Goal: Find specific page/section: Find specific page/section

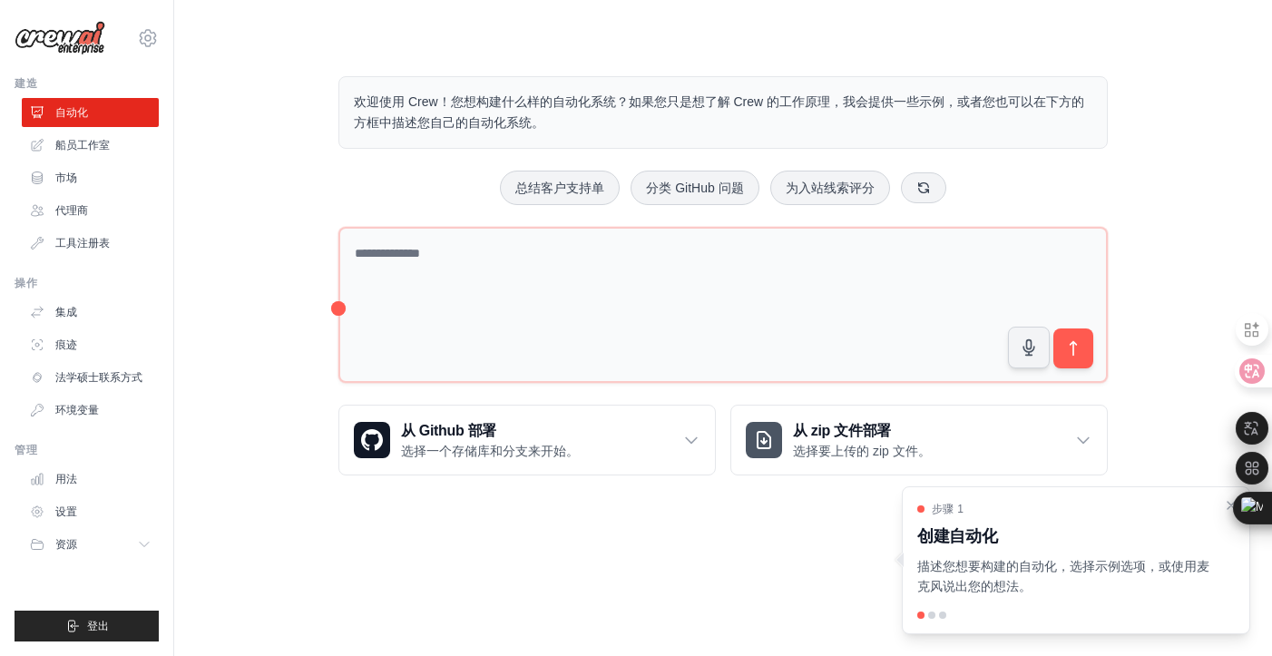
click at [412, 527] on body "601554012@qq.com 设置 建造 自动化 船员工作室" at bounding box center [636, 328] width 1272 height 656
click at [94, 139] on font "船员工作室" at bounding box center [84, 145] width 54 height 13
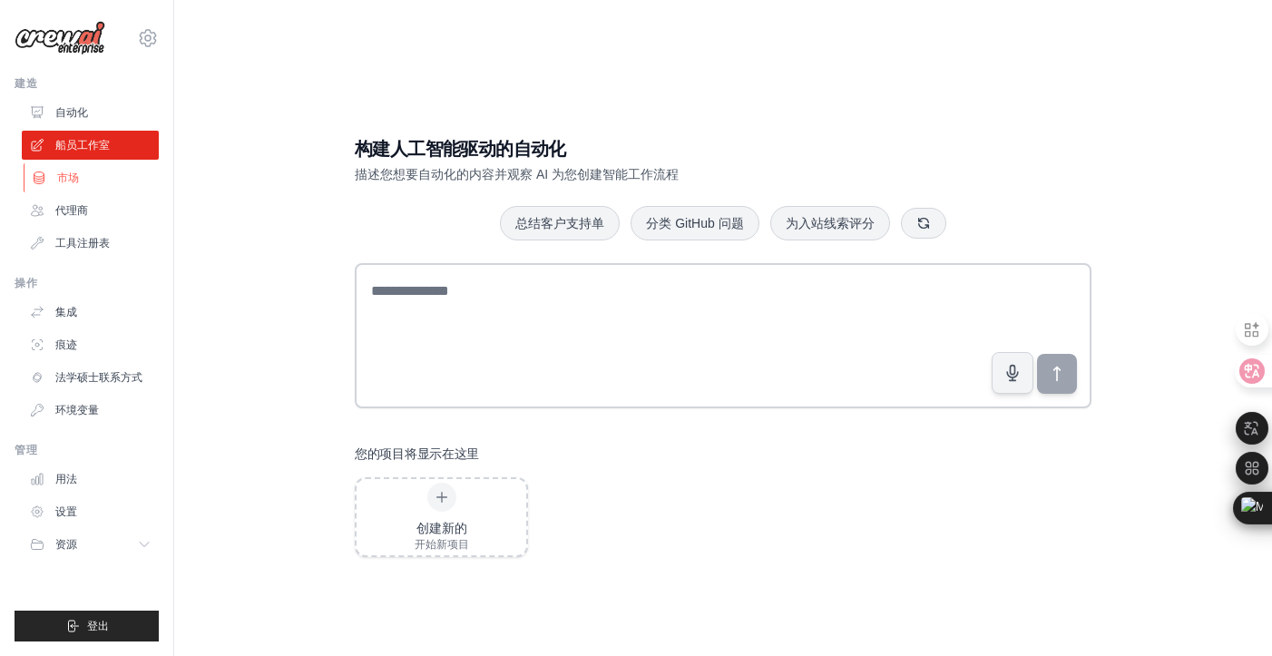
click at [124, 182] on link "市场" at bounding box center [92, 177] width 137 height 29
